Goal: Find specific page/section: Find specific page/section

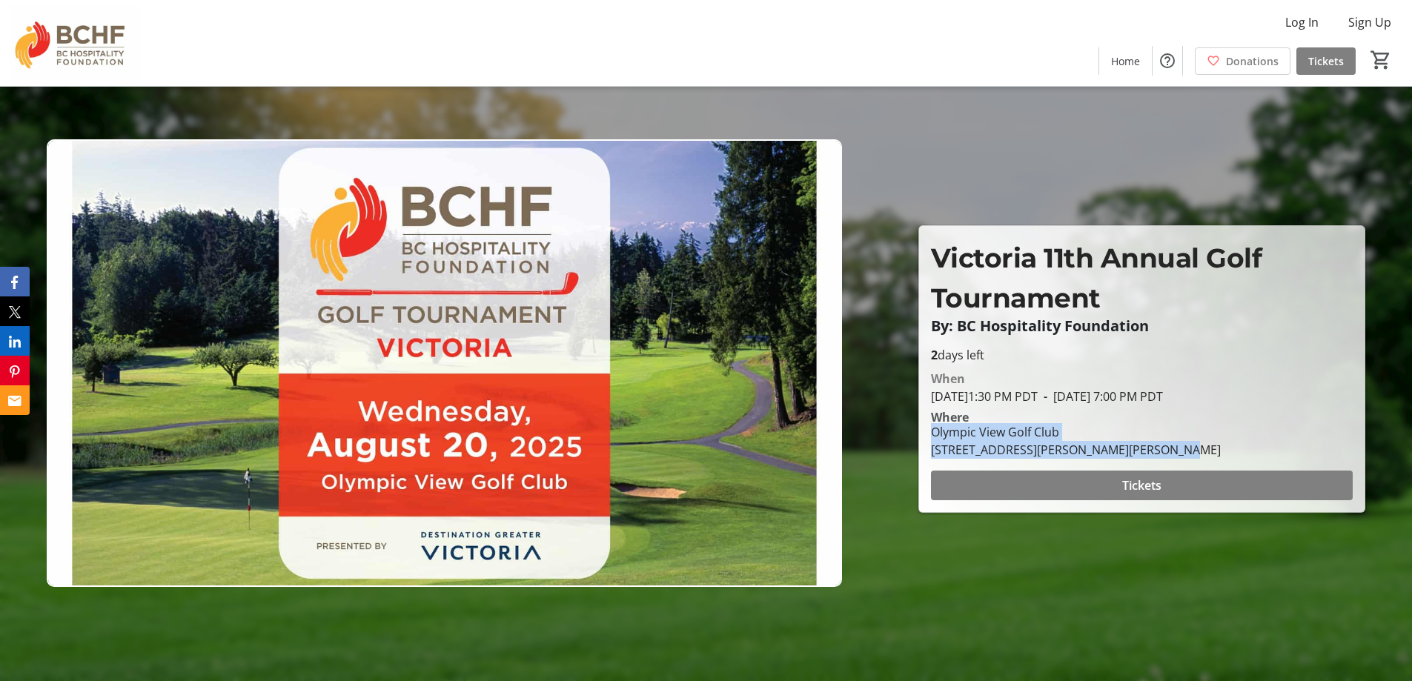
drag, startPoint x: 1146, startPoint y: 449, endPoint x: 931, endPoint y: 432, distance: 215.7
click at [931, 432] on div "[GEOGRAPHIC_DATA] [STREET_ADDRESS][PERSON_NAME][PERSON_NAME]" at bounding box center [1076, 441] width 308 height 36
click at [1148, 447] on div "[GEOGRAPHIC_DATA] [STREET_ADDRESS][PERSON_NAME][PERSON_NAME]" at bounding box center [1076, 441] width 308 height 36
drag, startPoint x: 1088, startPoint y: 446, endPoint x: 932, endPoint y: 437, distance: 156.7
click at [932, 437] on div "[GEOGRAPHIC_DATA] [STREET_ADDRESS][PERSON_NAME][PERSON_NAME]" at bounding box center [1076, 441] width 308 height 36
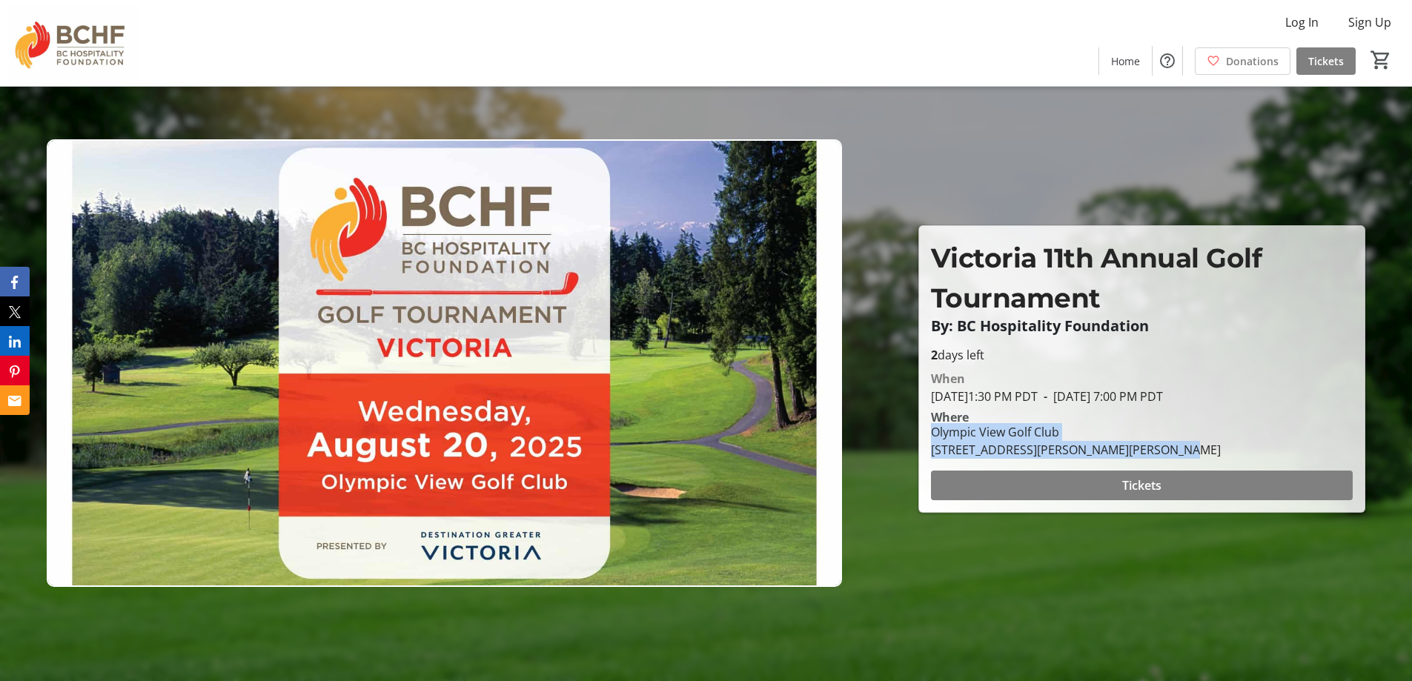
copy div "[GEOGRAPHIC_DATA] [STREET_ADDRESS][PERSON_NAME][PERSON_NAME]"
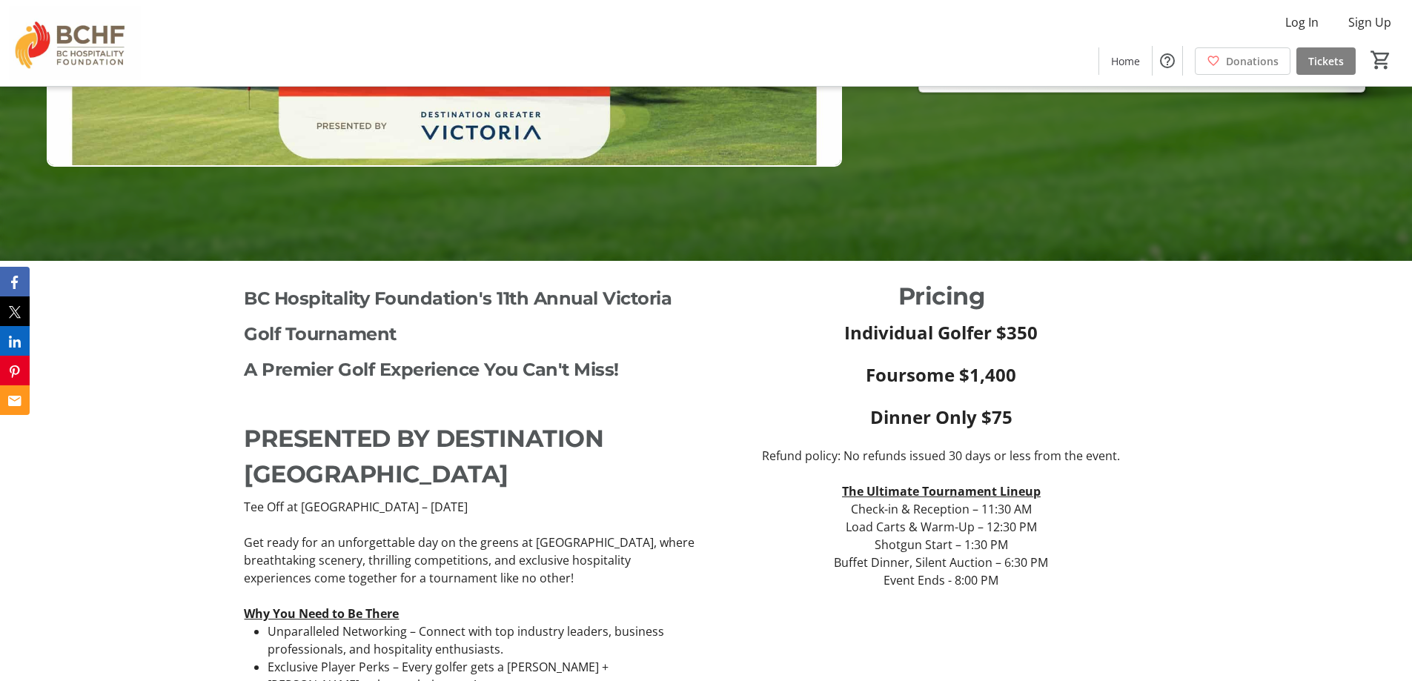
scroll to position [445, 0]
